Goal: Information Seeking & Learning: Learn about a topic

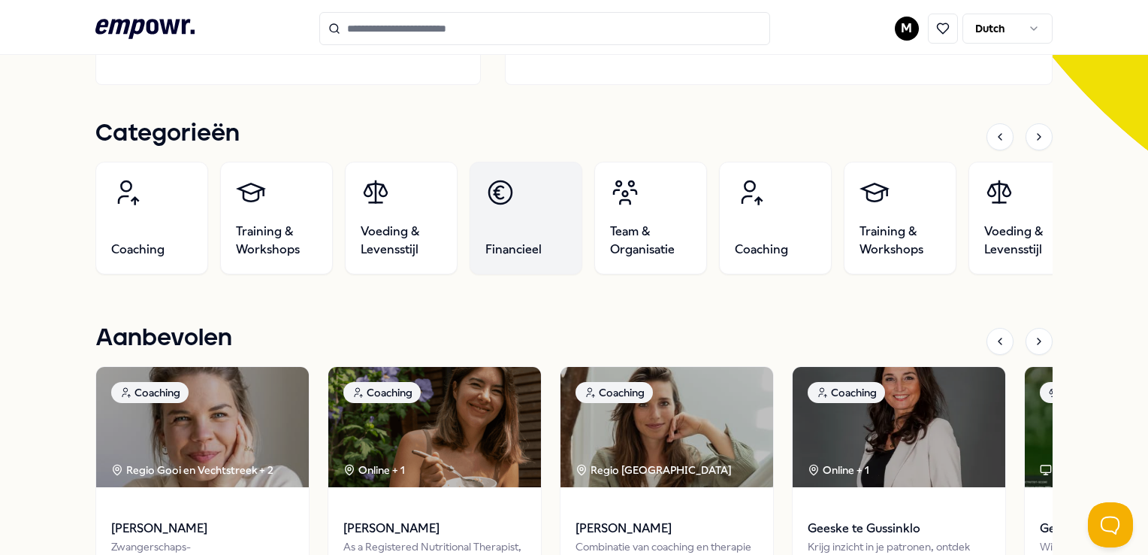
scroll to position [451, 0]
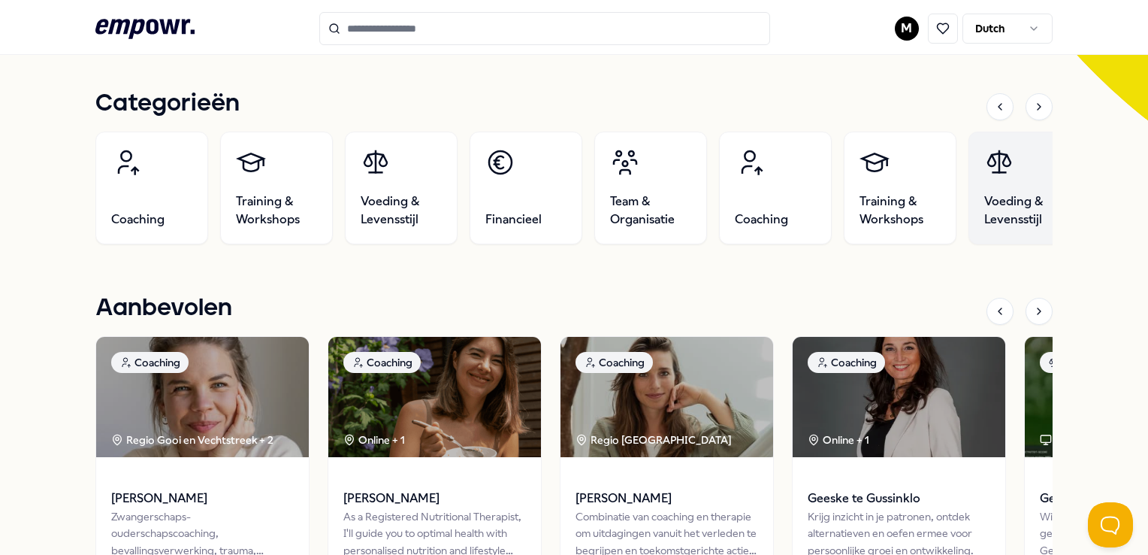
click at [1016, 189] on link "Voeding & Levensstijl" at bounding box center [1025, 187] width 113 height 113
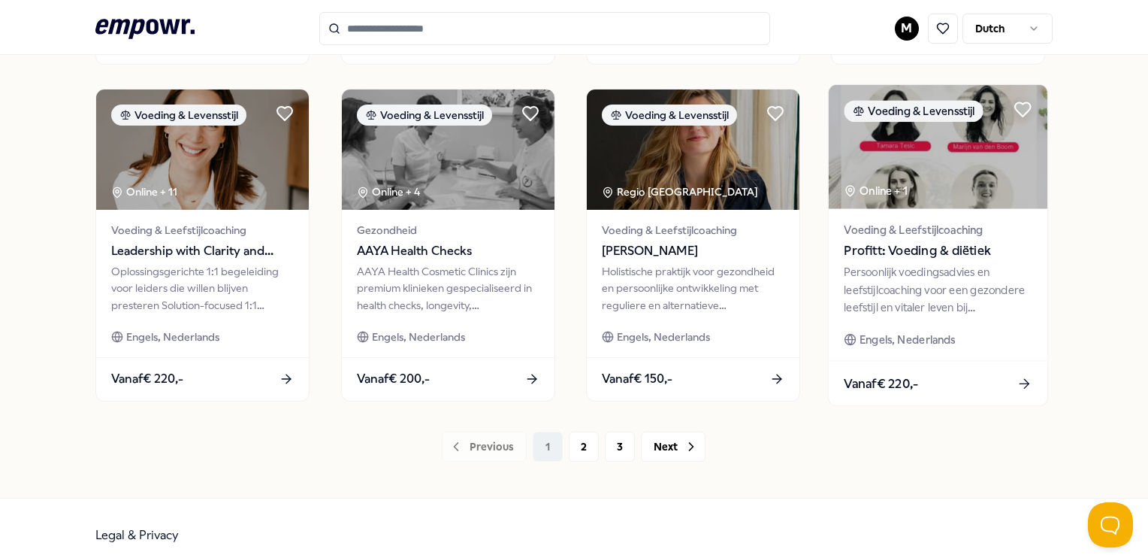
scroll to position [788, 0]
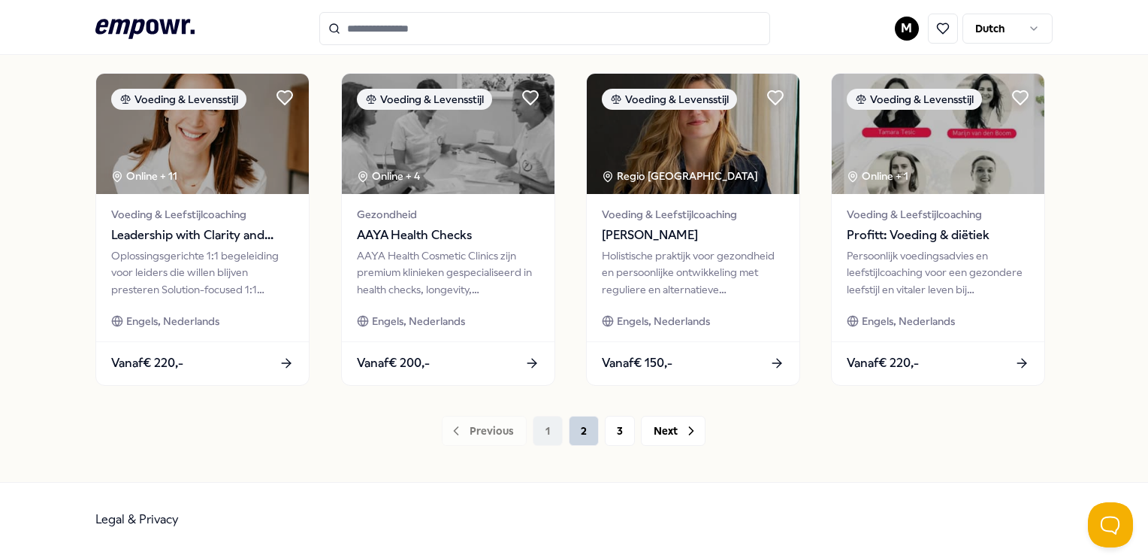
click at [577, 429] on button "2" at bounding box center [584, 431] width 30 height 30
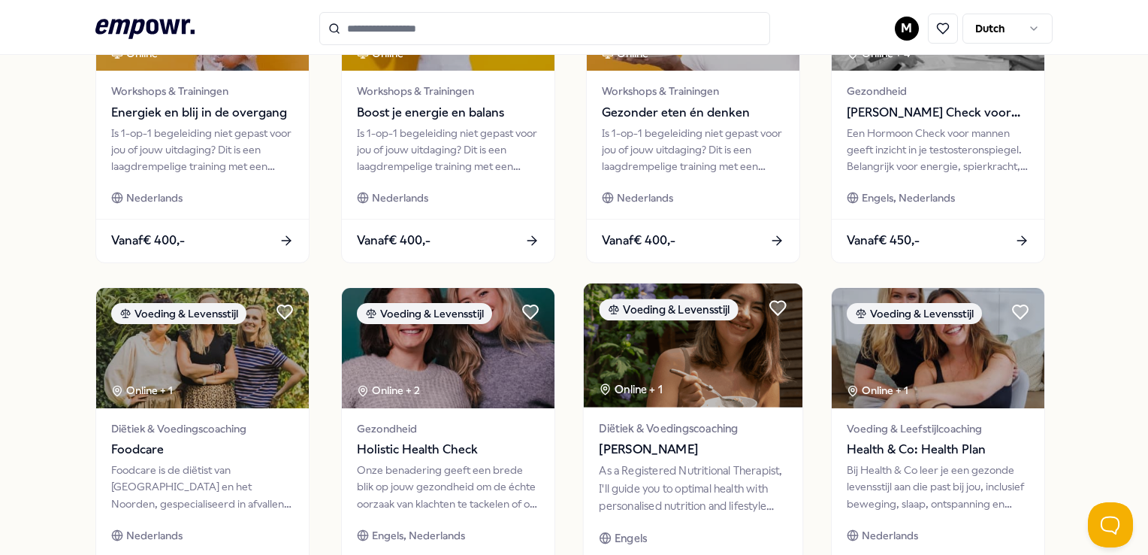
scroll to position [751, 0]
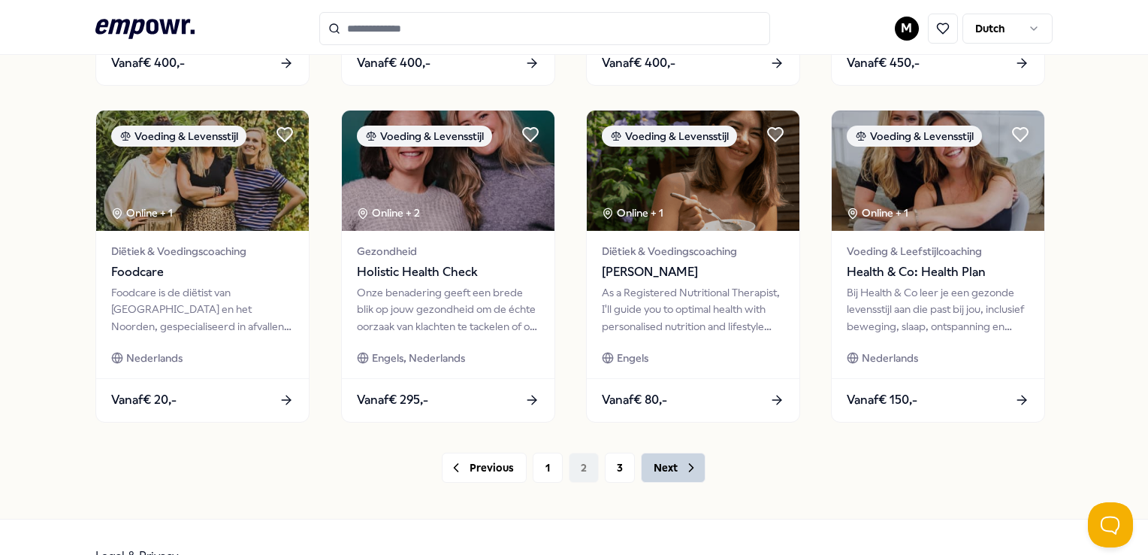
click at [657, 462] on button "Next" at bounding box center [673, 467] width 65 height 30
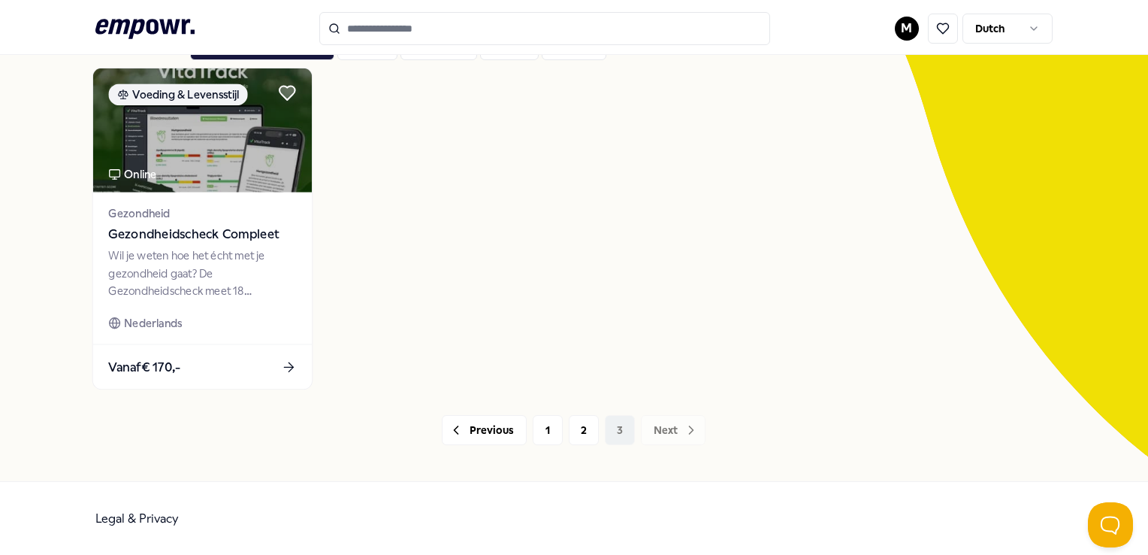
click at [208, 258] on div "Wil je weten hoe het écht met je gezondheid gaat? De Gezondheidscheck meet 18 b…" at bounding box center [203, 273] width 188 height 52
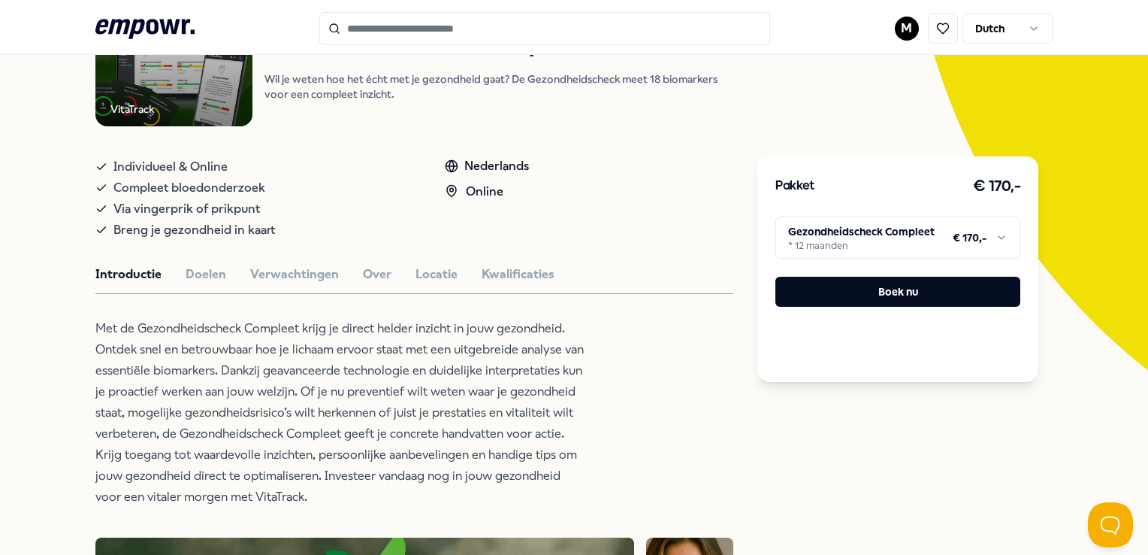
scroll to position [171, 0]
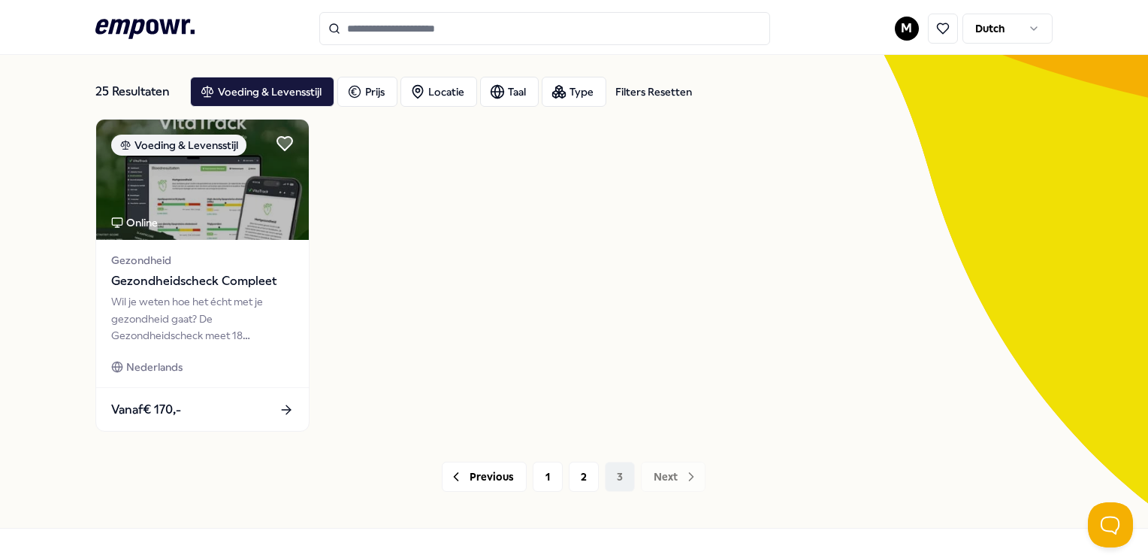
scroll to position [115, 0]
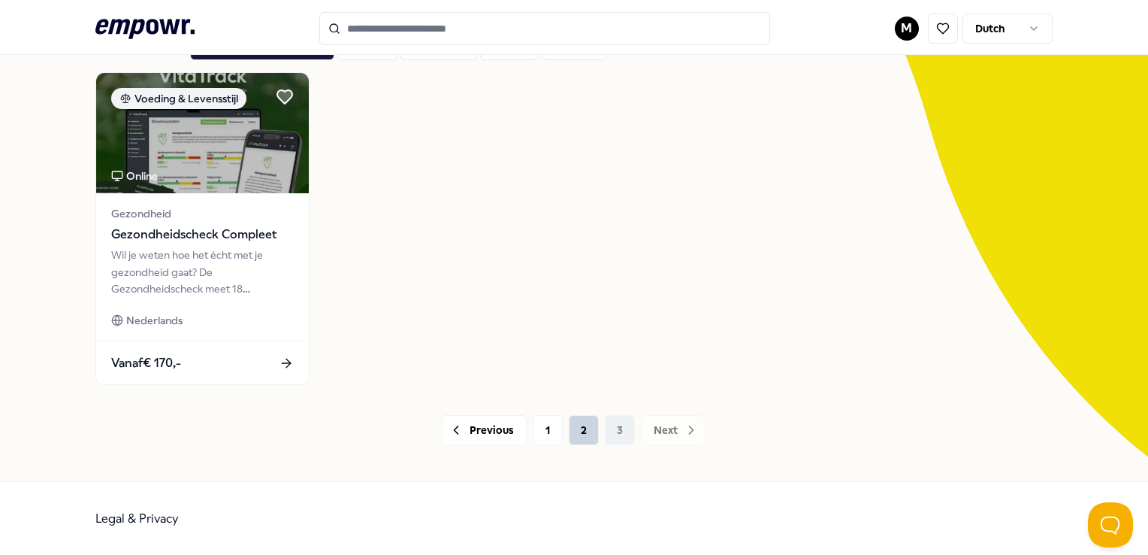
click at [576, 433] on button "2" at bounding box center [584, 430] width 30 height 30
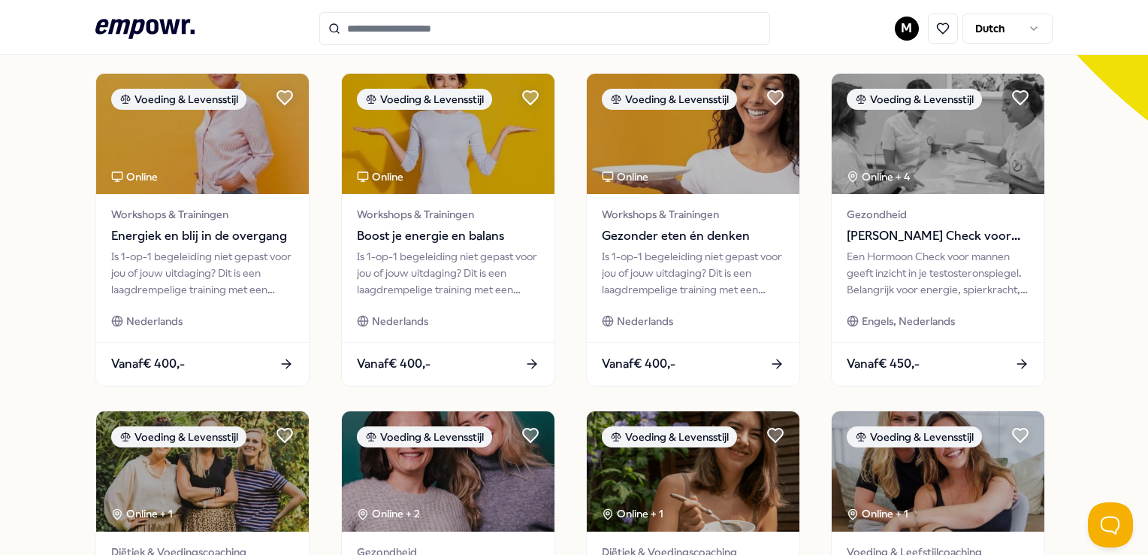
scroll to position [788, 0]
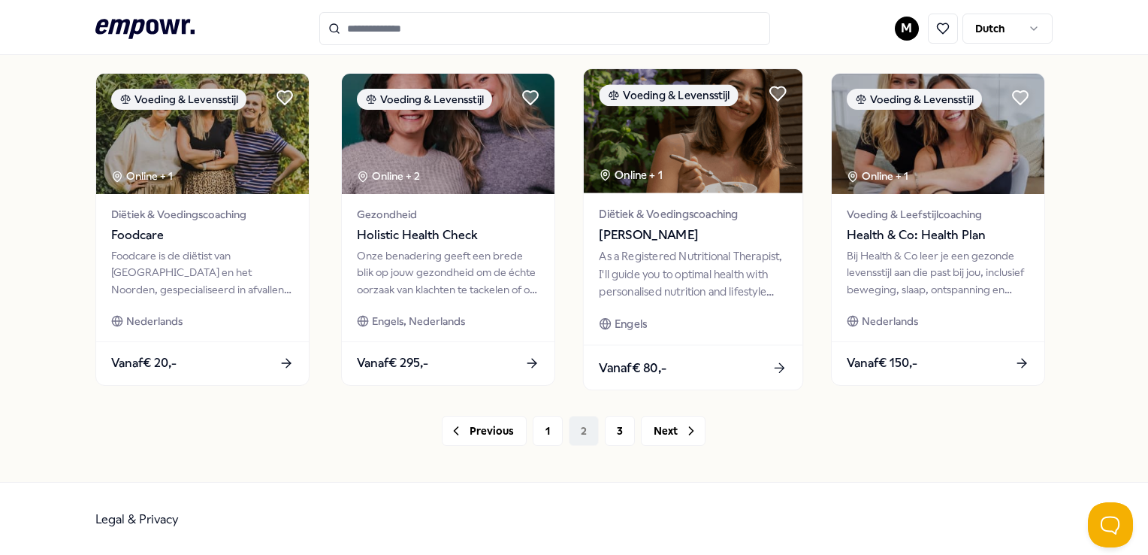
click at [655, 277] on div "As a Registered Nutritional Therapist, I'll guide you to optimal health with pe…" at bounding box center [693, 274] width 188 height 52
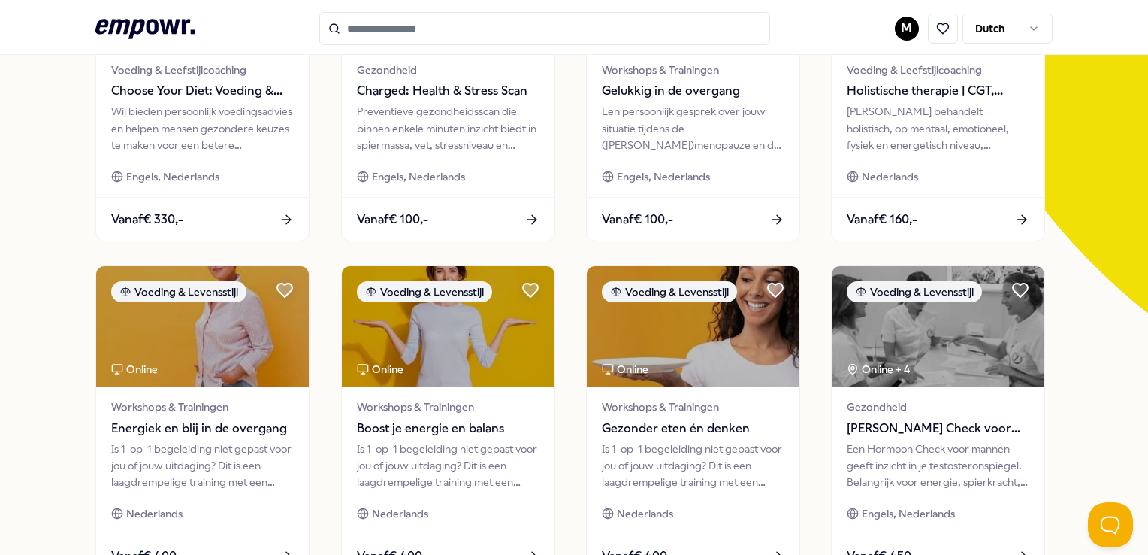
scroll to position [451, 0]
